Goal: Transaction & Acquisition: Purchase product/service

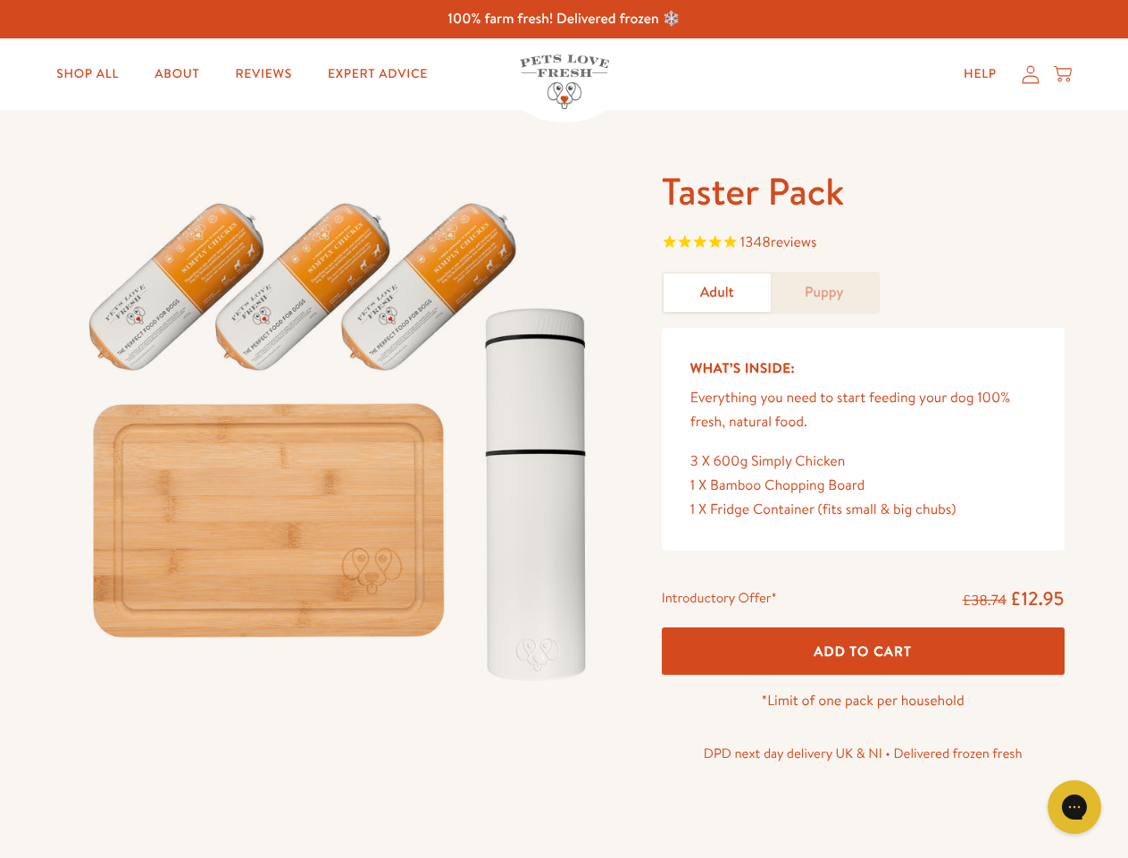
click at [564, 429] on img at bounding box center [341, 433] width 555 height 533
click at [863, 244] on span "1348 reviews" at bounding box center [863, 244] width 403 height 27
click at [863, 650] on span "Add To Cart" at bounding box center [863, 651] width 98 height 19
click at [1075, 807] on icon "Gorgias live chat" at bounding box center [1074, 806] width 17 height 17
